Goal: Find specific page/section: Find specific page/section

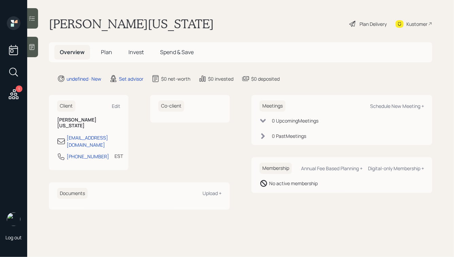
click at [34, 48] on icon at bounding box center [32, 46] width 7 height 7
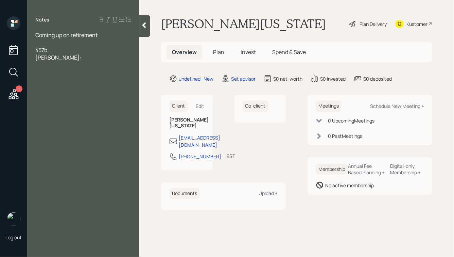
click at [43, 40] on div at bounding box center [83, 42] width 96 height 7
click at [51, 74] on div "[PERSON_NAME]:" at bounding box center [83, 72] width 96 height 7
click at [75, 43] on div at bounding box center [83, 42] width 96 height 7
click at [57, 86] on div "Home:" at bounding box center [83, 87] width 96 height 7
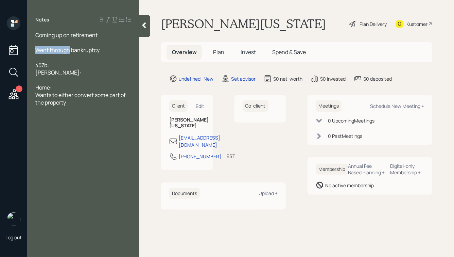
drag, startPoint x: 69, startPoint y: 50, endPoint x: 34, endPoint y: 50, distance: 34.7
click at [34, 50] on div "Coming up on retirement Went through bankruptcy 457b: Roth: Home: Wants to eith…" at bounding box center [83, 68] width 112 height 75
click at [89, 50] on div "Started bankruptcy" at bounding box center [83, 49] width 96 height 7
click at [76, 105] on div "Wants to either convert some part of the property" at bounding box center [83, 98] width 96 height 15
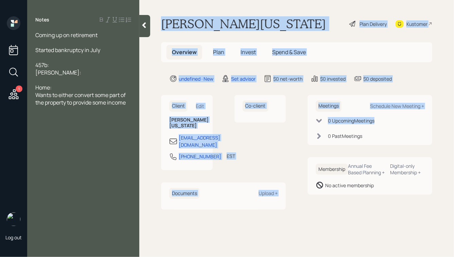
drag, startPoint x: 161, startPoint y: 21, endPoint x: 306, endPoint y: 133, distance: 183.1
click at [306, 133] on main "Sarah WASHINGTON Plan Delivery Kustomer Overview Plan Invest Spend & Save undef…" at bounding box center [296, 128] width 315 height 257
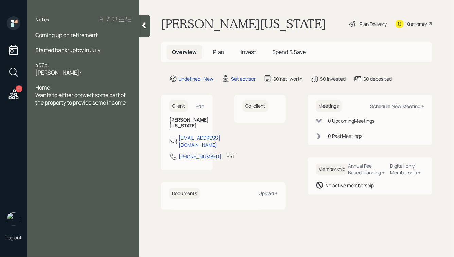
click at [306, 133] on div "Client Edit Sarah WASHINGTON washinsl@outlook.com 347-853-3017 EST Currently 10…" at bounding box center [296, 152] width 271 height 115
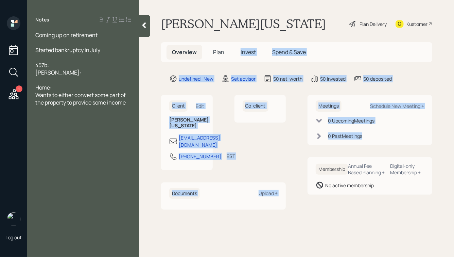
drag, startPoint x: 400, startPoint y: 142, endPoint x: 245, endPoint y: 43, distance: 184.3
click at [245, 43] on main "Sarah WASHINGTON Plan Delivery Kustomer Overview Plan Invest Spend & Save undef…" at bounding box center [296, 128] width 315 height 257
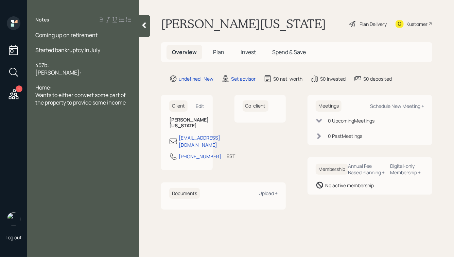
click at [209, 19] on h1 "Sarah WASHINGTON" at bounding box center [243, 23] width 165 height 15
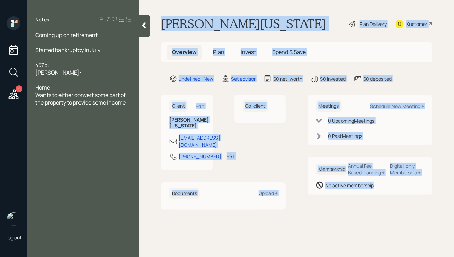
drag, startPoint x: 162, startPoint y: 23, endPoint x: 352, endPoint y: 219, distance: 273.3
click at [352, 219] on main "Sarah WASHINGTON Plan Delivery Kustomer Overview Plan Invest Spend & Save undef…" at bounding box center [296, 128] width 315 height 257
drag, startPoint x: 385, startPoint y: 201, endPoint x: 179, endPoint y: 14, distance: 277.9
click at [179, 14] on main "Sarah WASHINGTON Plan Delivery Kustomer Overview Plan Invest Spend & Save undef…" at bounding box center [296, 128] width 315 height 257
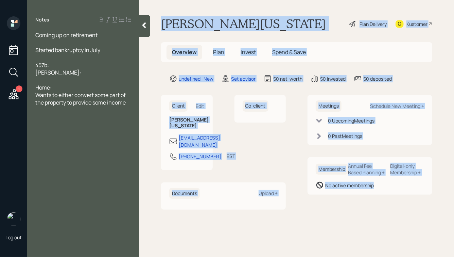
click at [175, 24] on h1 "Sarah WASHINGTON" at bounding box center [243, 23] width 165 height 15
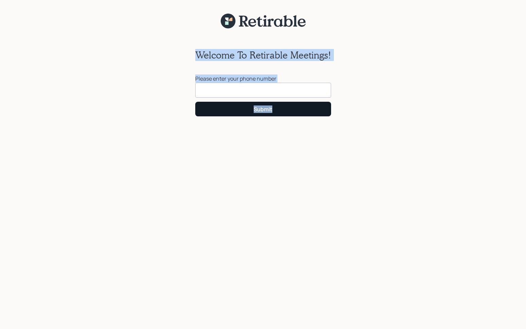
drag, startPoint x: 239, startPoint y: 18, endPoint x: 329, endPoint y: 112, distance: 130.7
click at [329, 112] on div "Welcome To Retirable Meetings! Please enter your phone number Submit" at bounding box center [263, 168] width 526 height 337
click at [386, 102] on div "Welcome To Retirable Meetings! Please enter your phone number Submit" at bounding box center [263, 183] width 526 height 308
